Goal: Go to known website: Access a specific website the user already knows

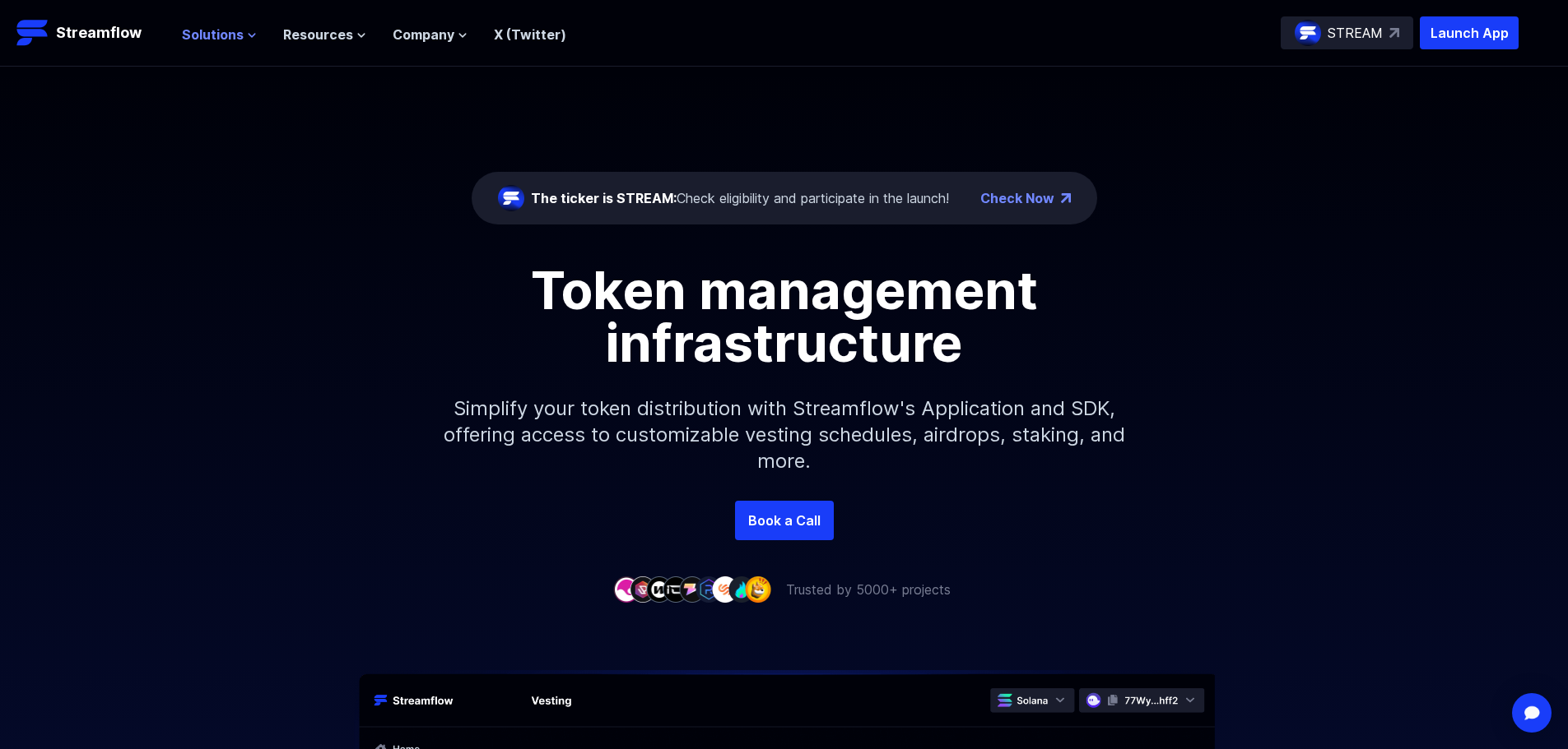
click at [208, 32] on span "Solutions" at bounding box center [213, 34] width 62 height 20
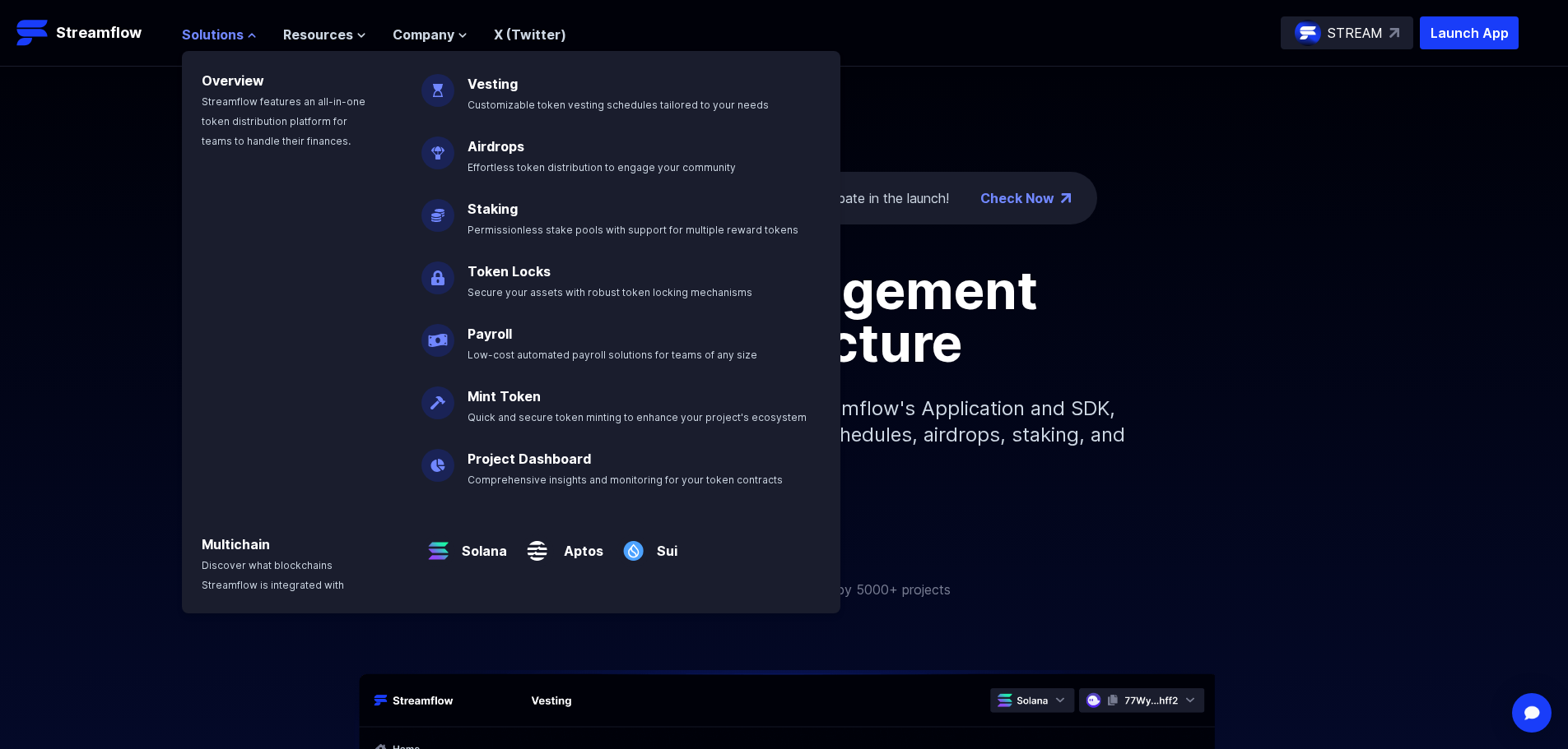
click at [208, 32] on span "Solutions" at bounding box center [213, 34] width 62 height 20
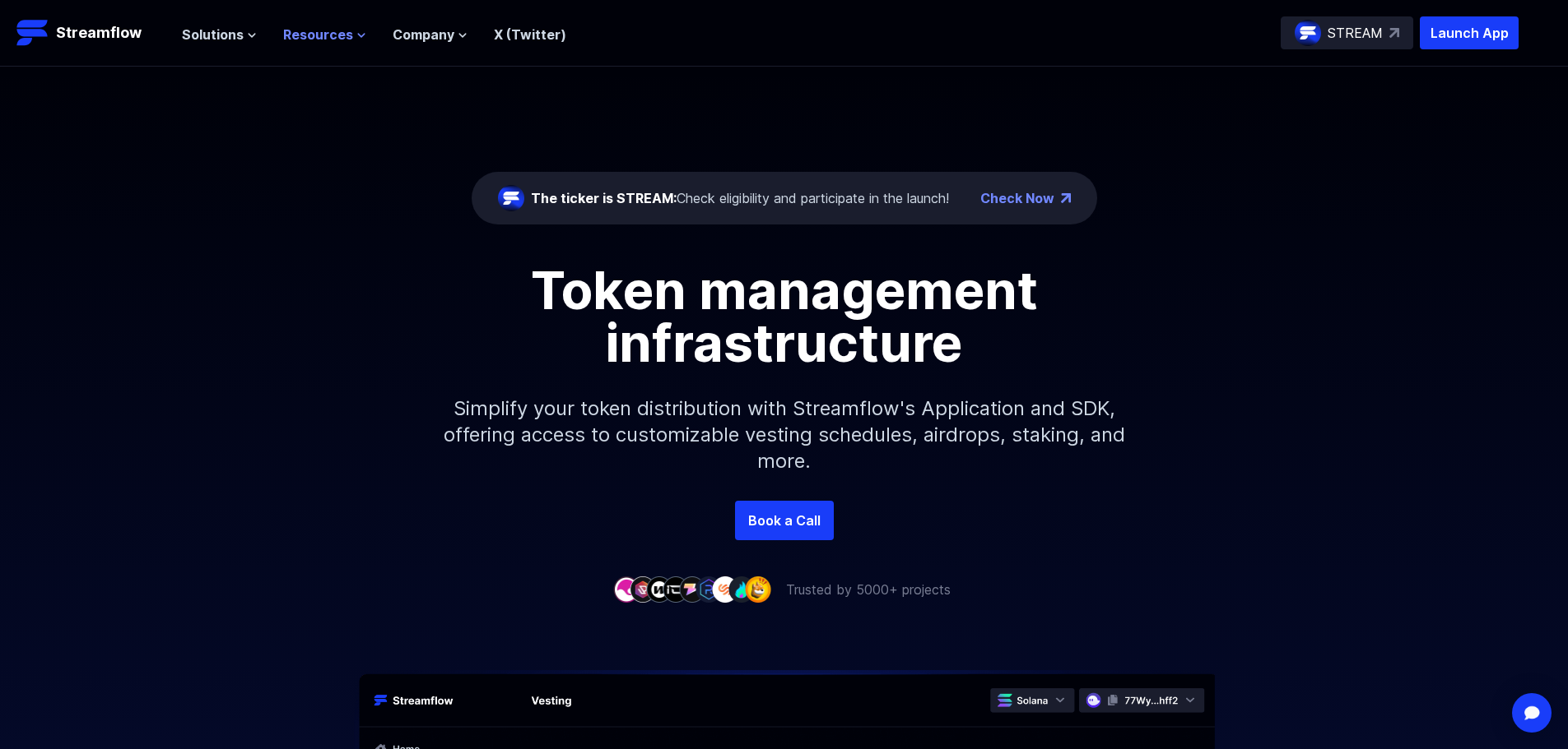
click at [319, 28] on span "Resources" at bounding box center [318, 34] width 70 height 20
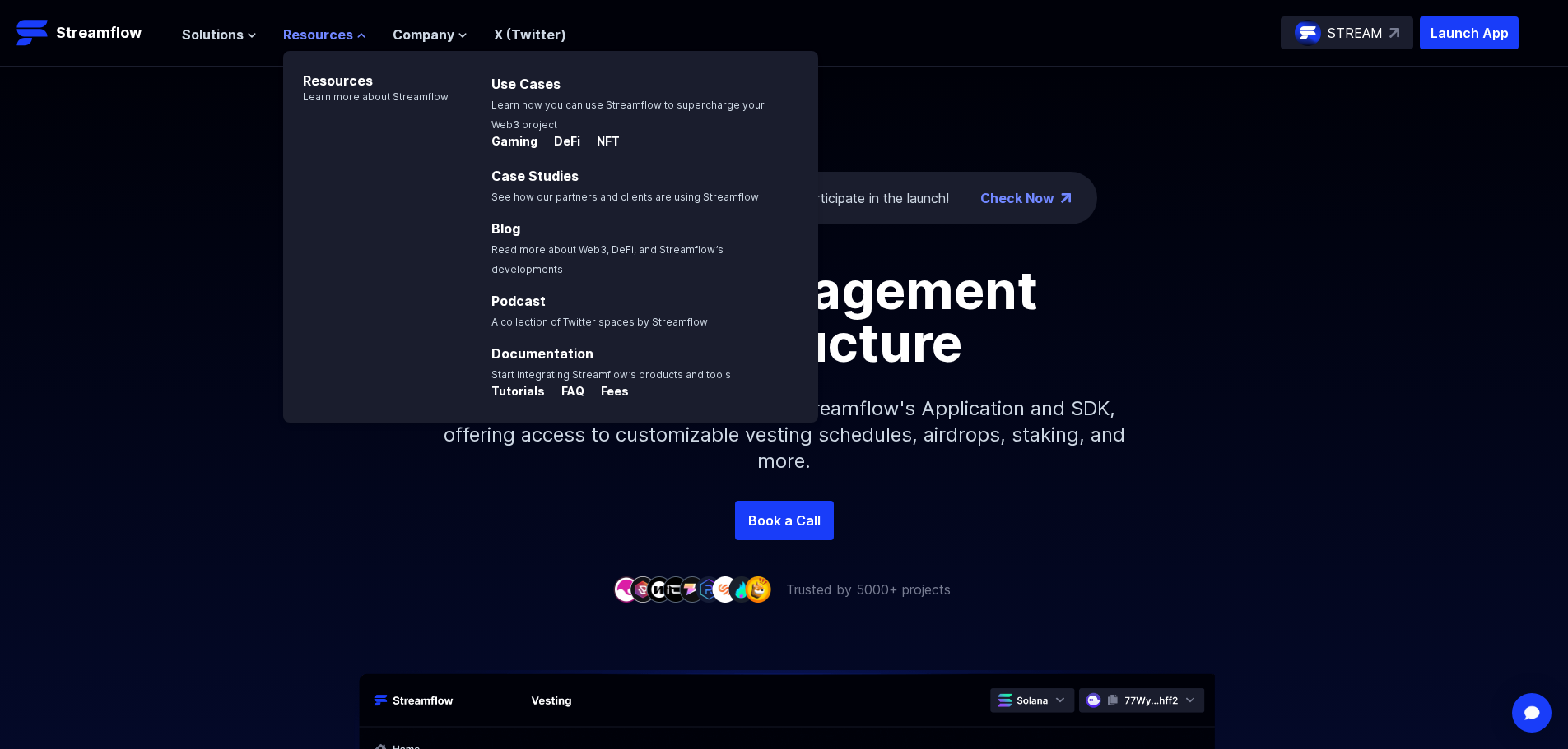
click at [319, 28] on span "Resources" at bounding box center [318, 34] width 70 height 20
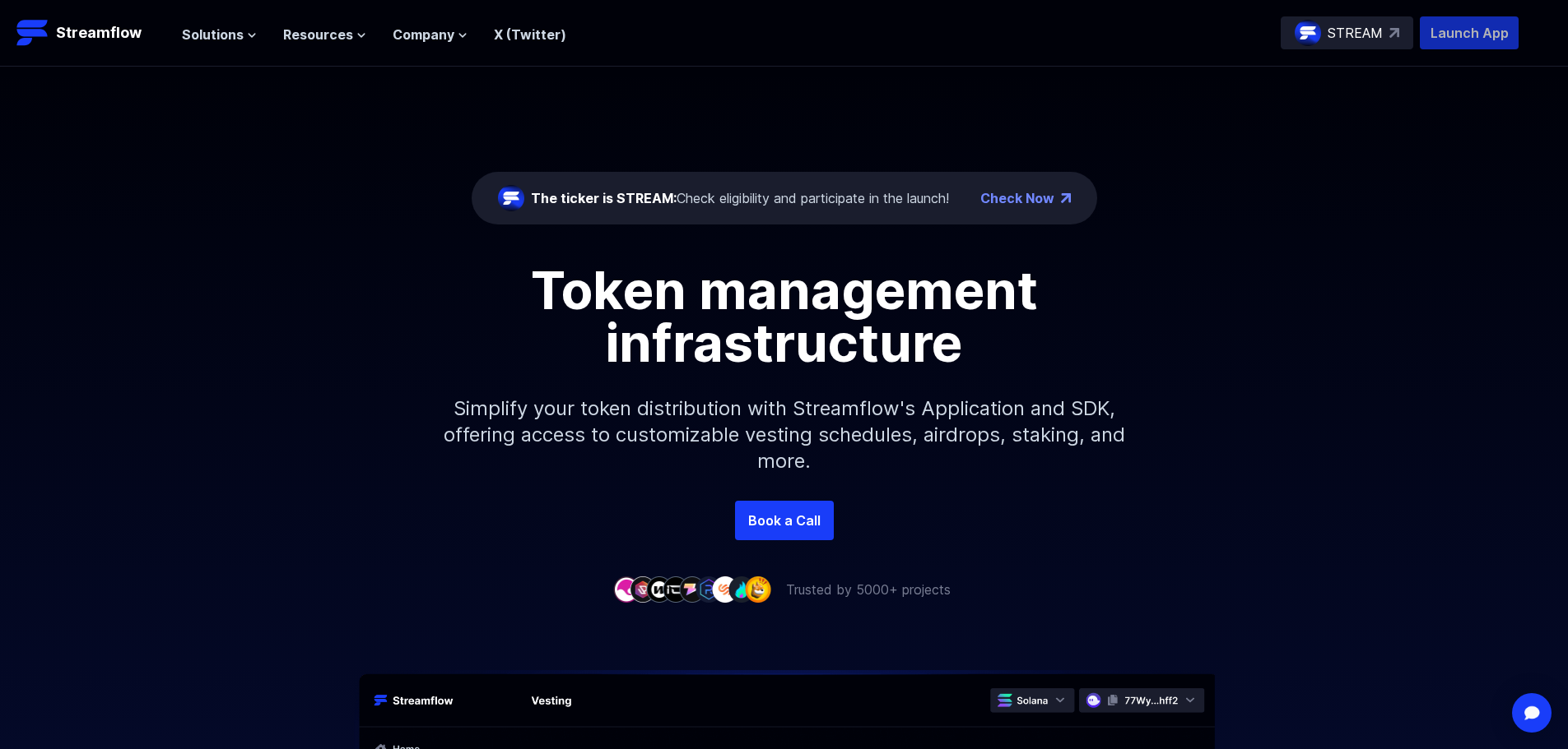
click at [1472, 32] on p "Launch App" at bounding box center [1469, 33] width 99 height 33
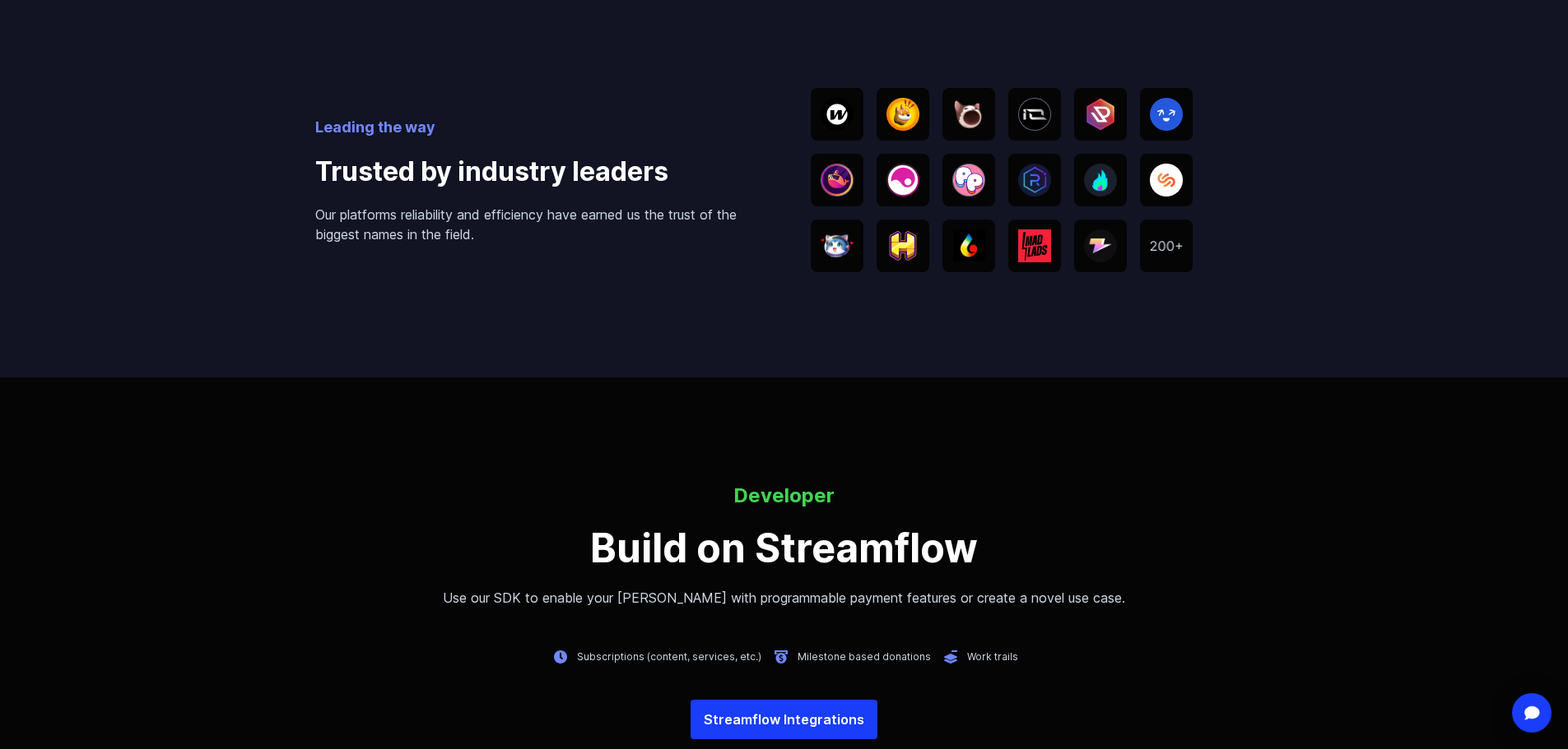
scroll to position [3208, 0]
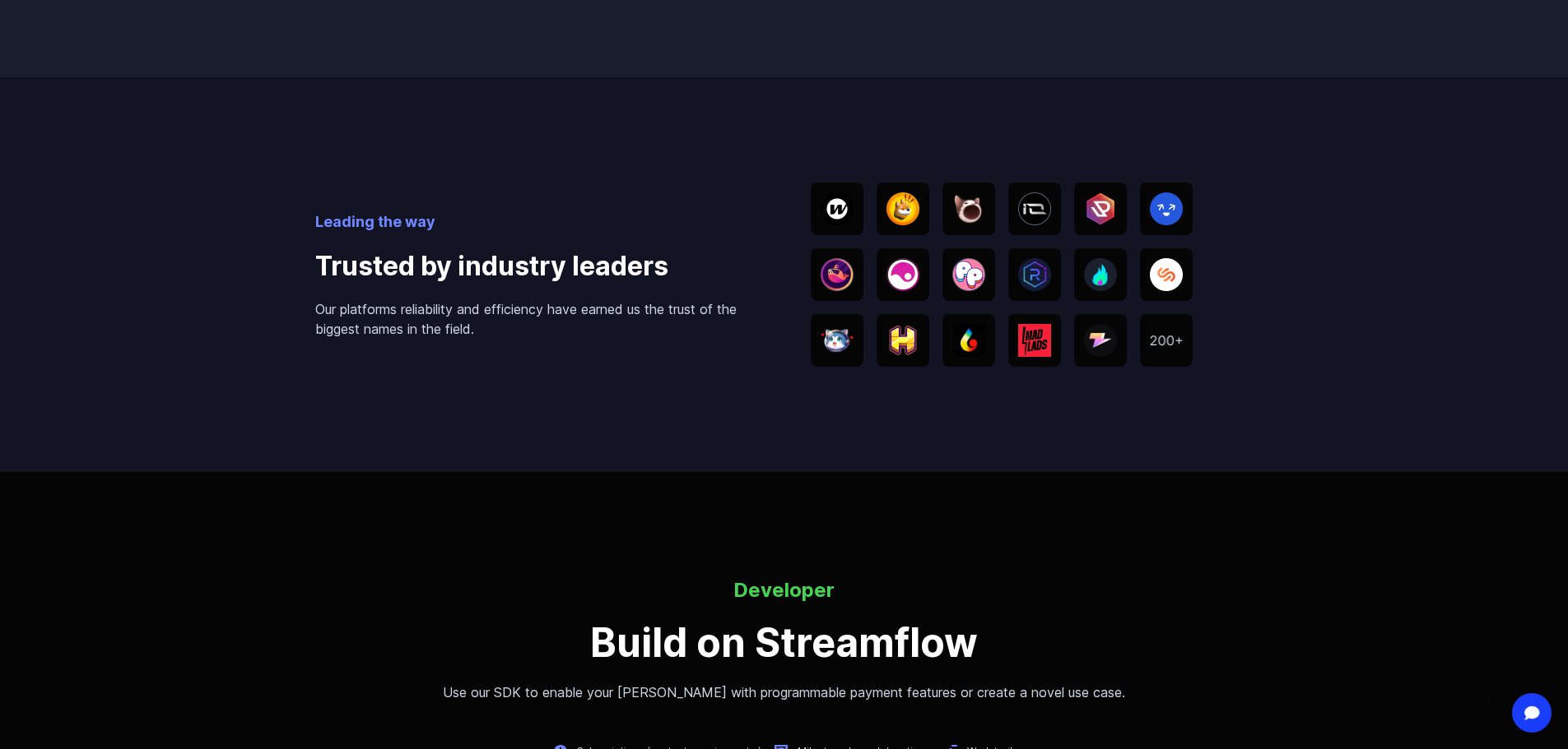
click at [911, 204] on img at bounding box center [902, 208] width 33 height 33
click at [986, 203] on div at bounding box center [968, 209] width 52 height 52
click at [1026, 205] on img at bounding box center [1033, 208] width 33 height 33
click at [1090, 199] on img at bounding box center [1100, 208] width 33 height 33
click at [1167, 346] on div at bounding box center [1166, 340] width 52 height 52
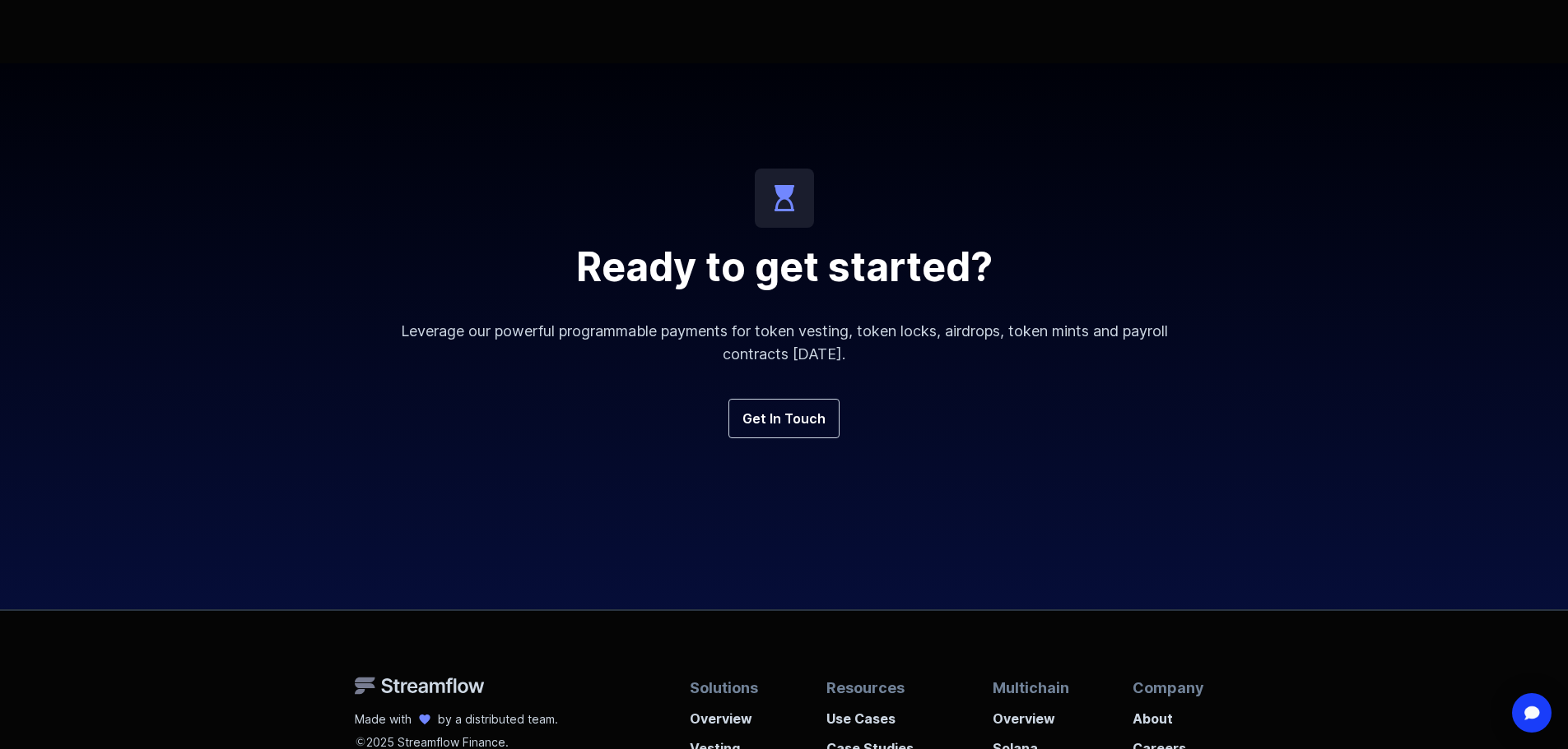
scroll to position [6004, 0]
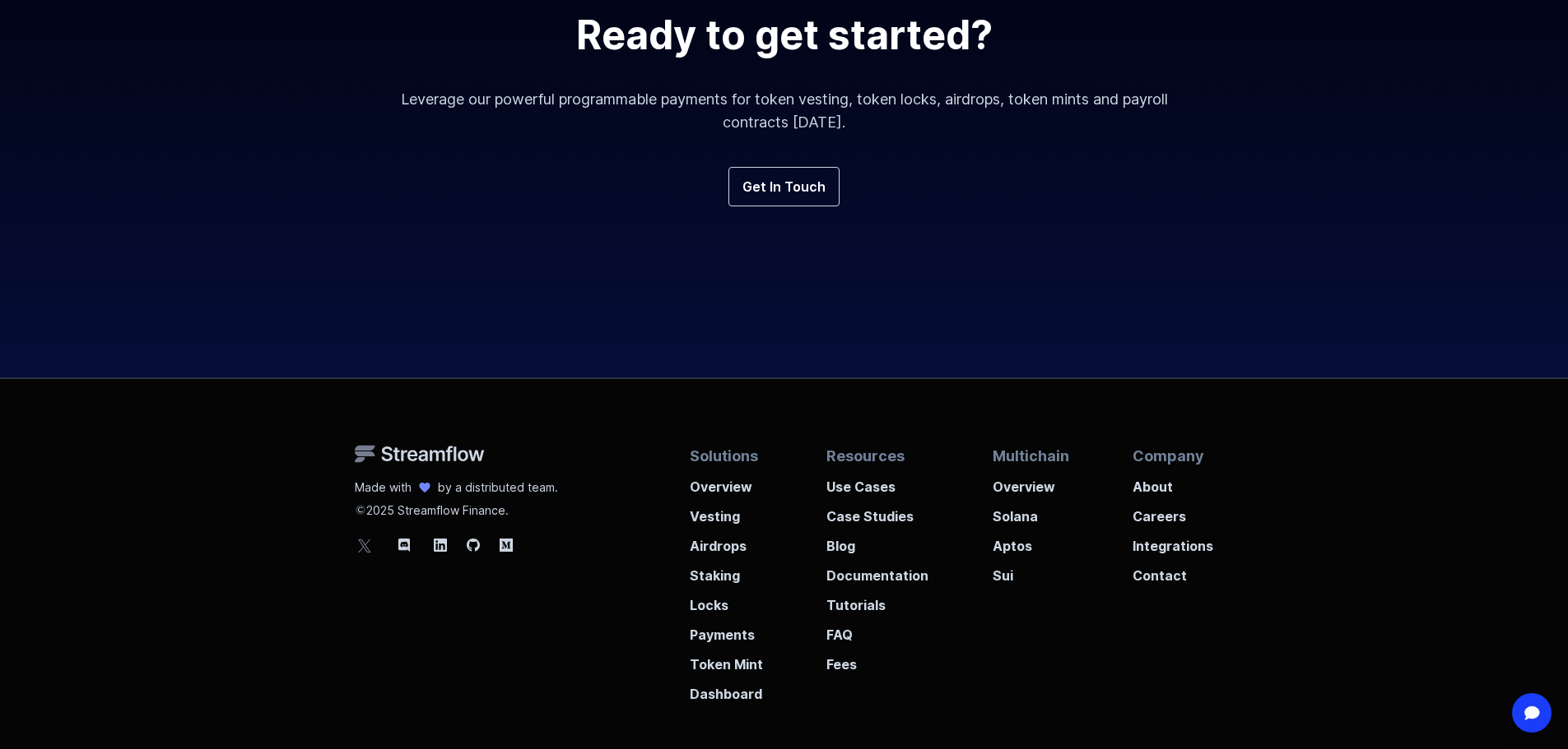
click at [367, 548] on icon at bounding box center [364, 544] width 20 height 20
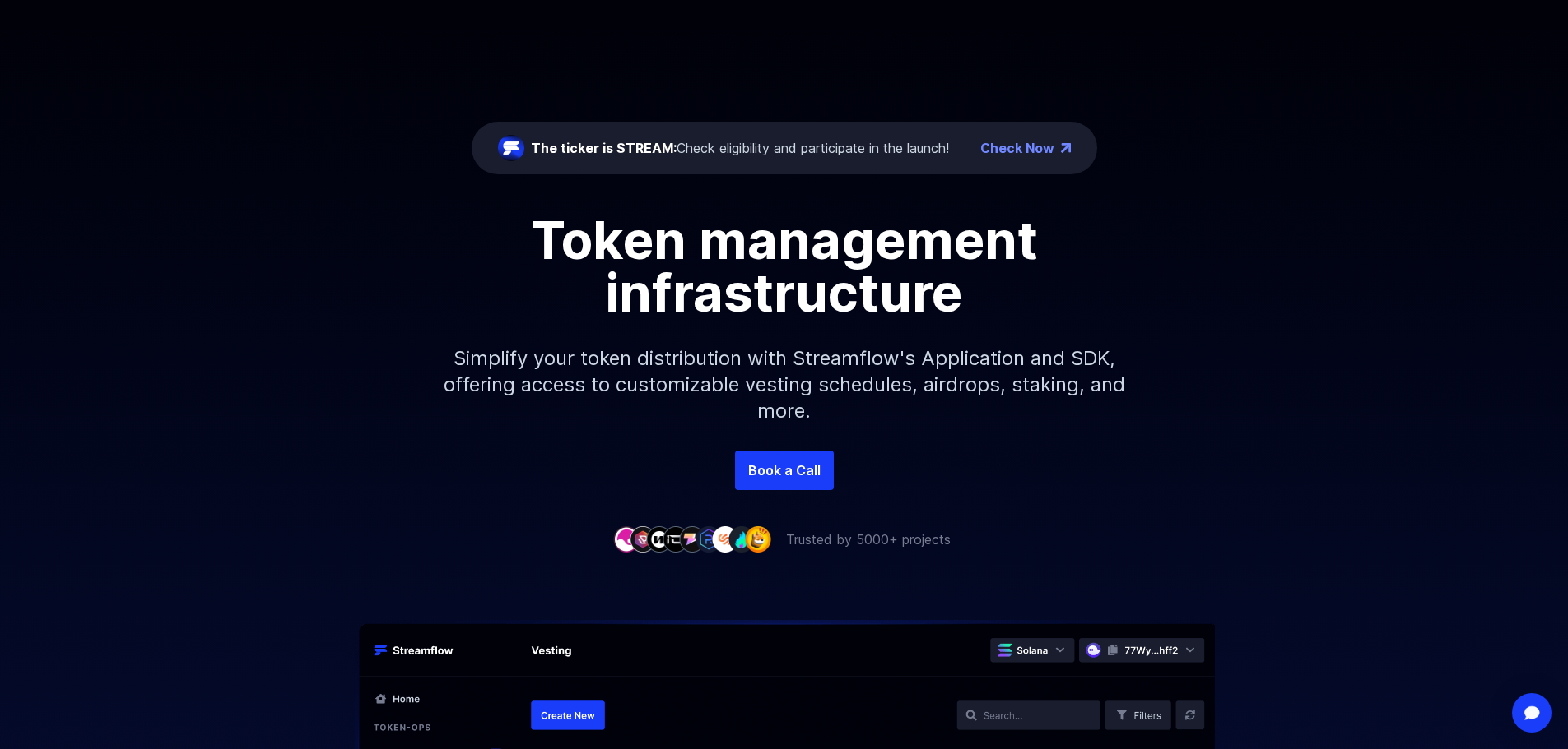
scroll to position [0, 0]
